Goal: Task Accomplishment & Management: Manage account settings

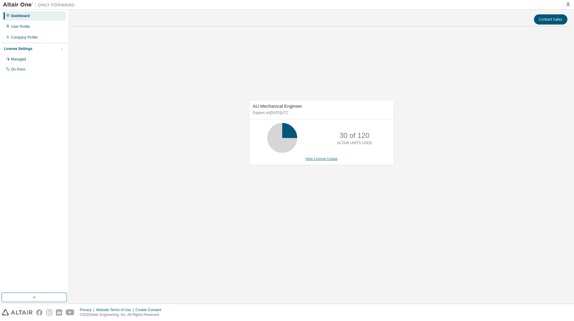
click at [317, 161] on link "View License Usage" at bounding box center [321, 159] width 33 height 4
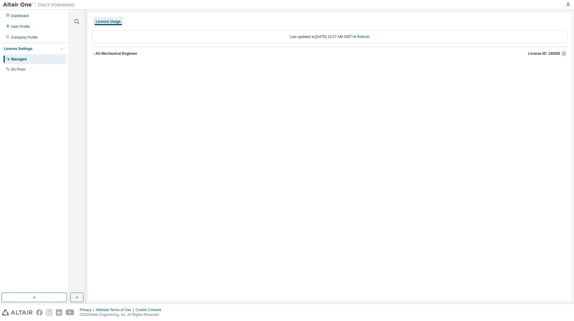
click at [95, 53] on icon "button" at bounding box center [94, 54] width 4 height 4
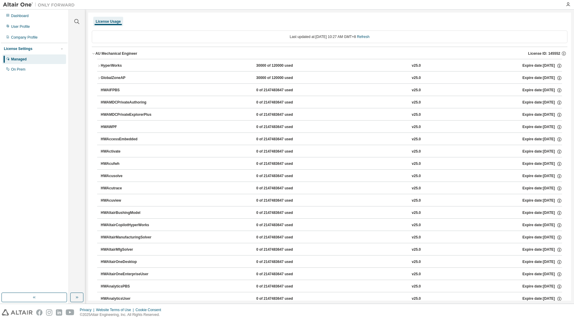
click at [99, 78] on icon "button" at bounding box center [98, 78] width 1 height 2
